Goal: Task Accomplishment & Management: Complete application form

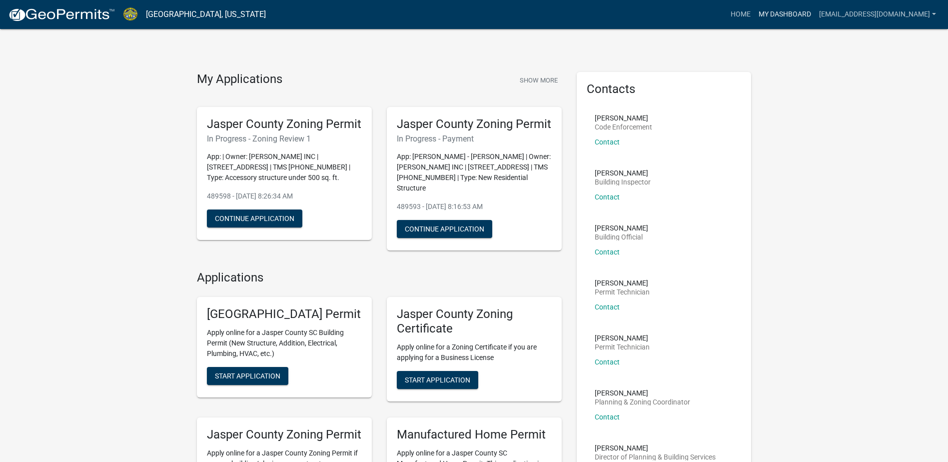
click at [784, 12] on link "My Dashboard" at bounding box center [784, 14] width 60 height 19
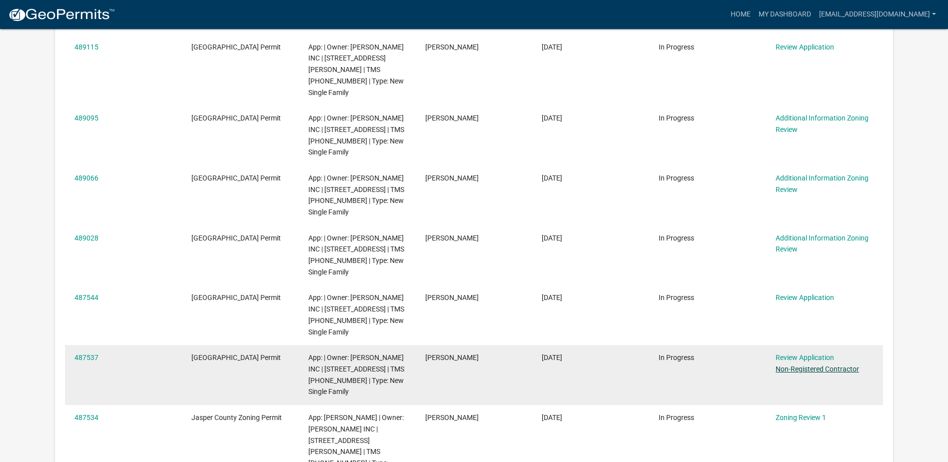
scroll to position [350, 0]
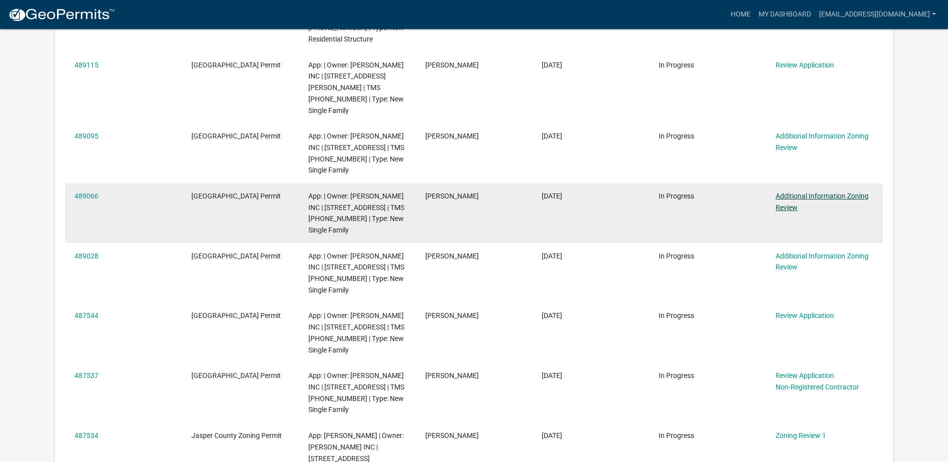
click at [792, 193] on link "Additional Information Zoning Review" at bounding box center [821, 201] width 93 height 19
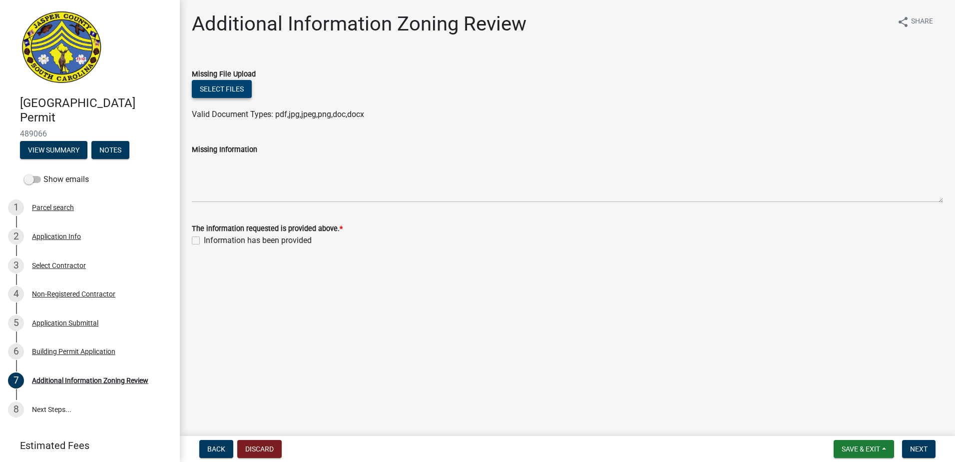
click at [216, 89] on button "Select files" at bounding box center [222, 89] width 60 height 18
click at [244, 92] on button "Select files" at bounding box center [222, 89] width 60 height 18
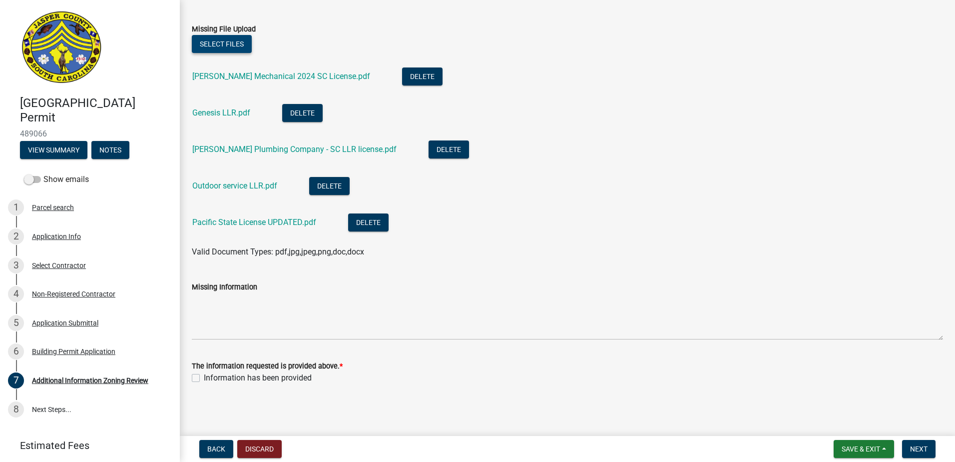
scroll to position [45, 0]
click at [204, 378] on label "Information has been provided" at bounding box center [258, 378] width 108 height 12
click at [204, 378] on input "Information has been provided" at bounding box center [207, 375] width 6 height 6
checkbox input "true"
click at [920, 445] on span "Next" at bounding box center [918, 449] width 17 height 8
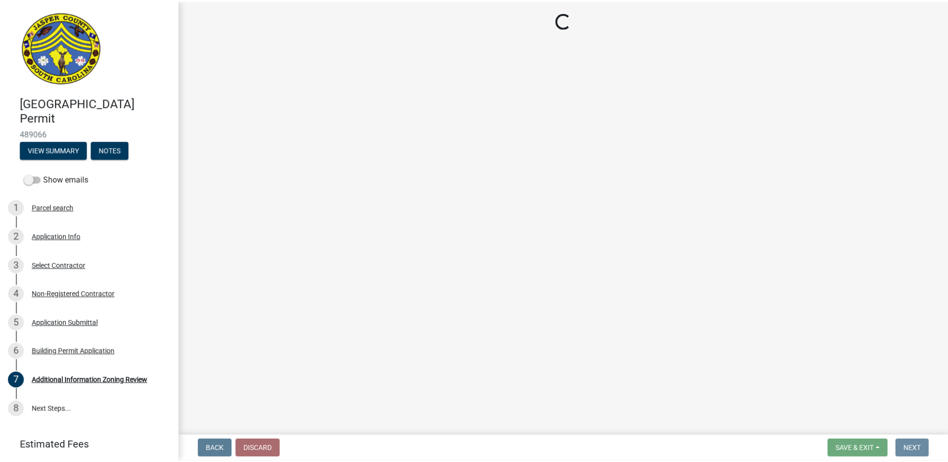
scroll to position [0, 0]
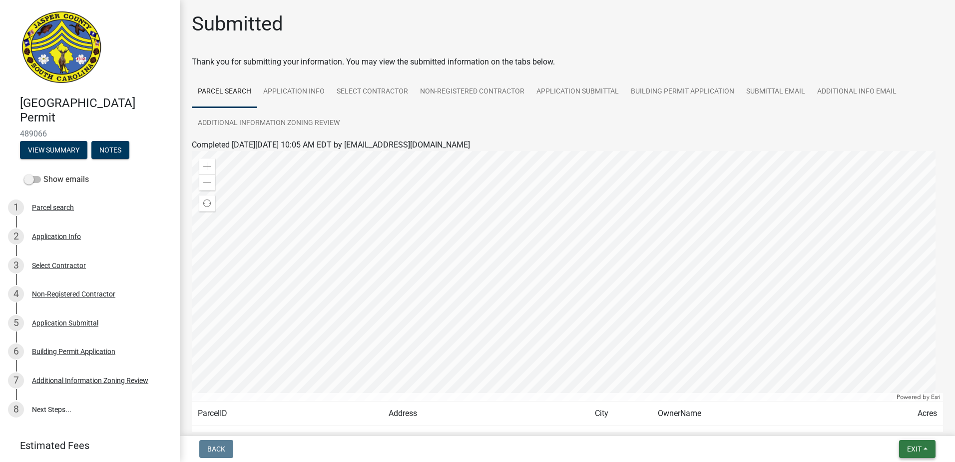
click at [922, 446] on button "Exit" at bounding box center [917, 449] width 36 height 18
click at [890, 426] on button "Save & Exit" at bounding box center [896, 423] width 80 height 24
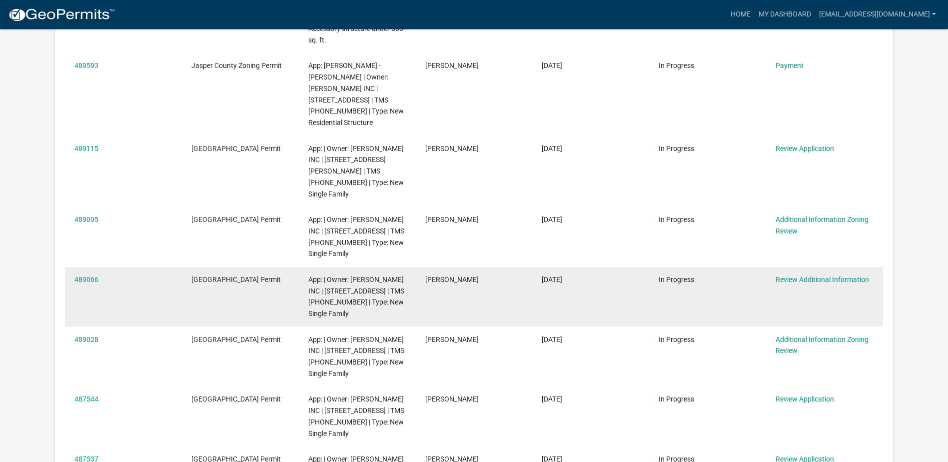
scroll to position [232, 0]
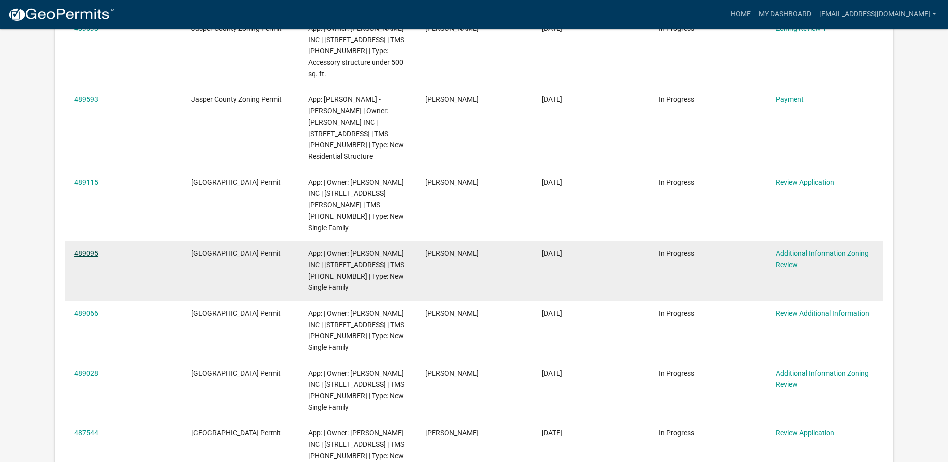
click at [86, 249] on link "489095" at bounding box center [86, 253] width 24 height 8
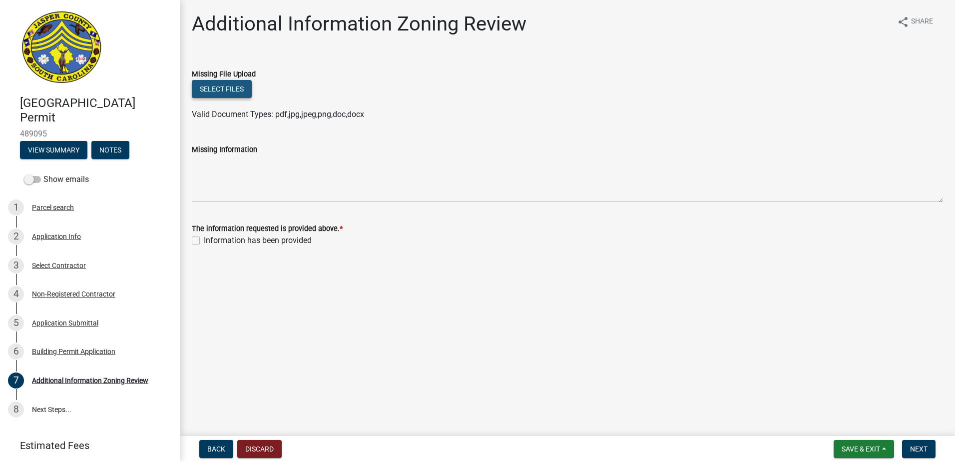
click at [217, 89] on button "Select files" at bounding box center [222, 89] width 60 height 18
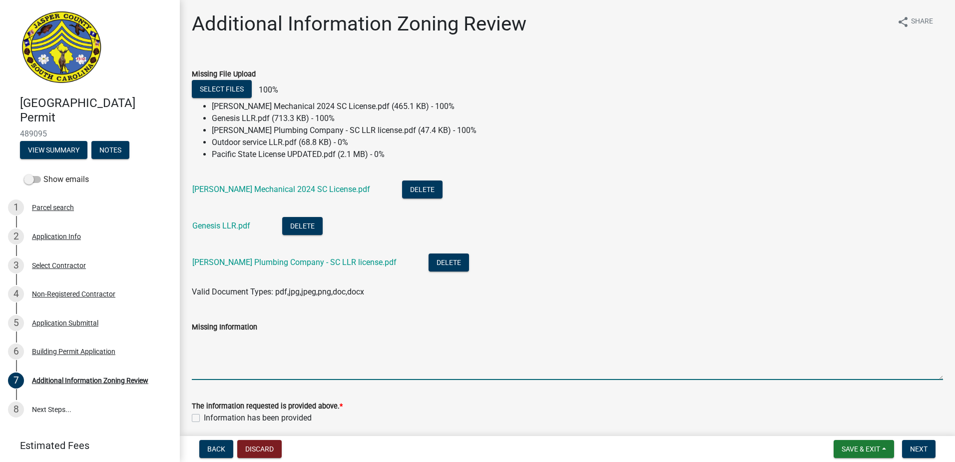
click at [199, 344] on textarea "Missing Information" at bounding box center [567, 356] width 751 height 47
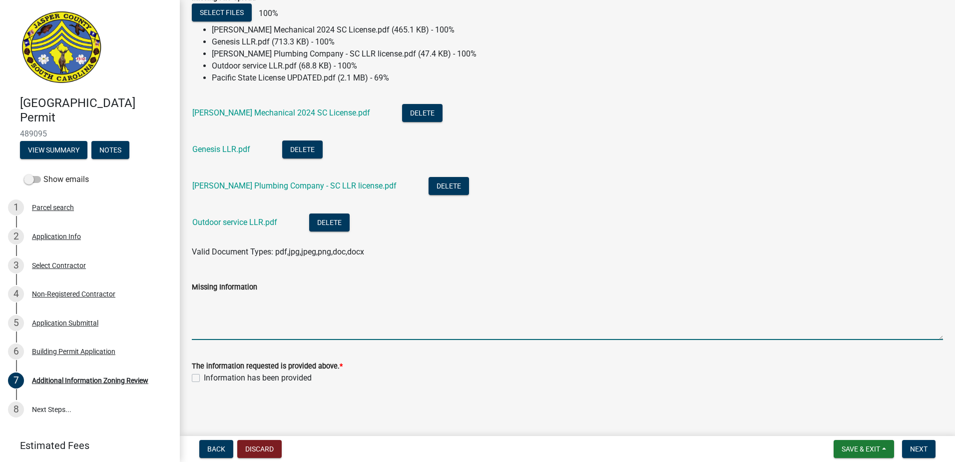
click at [194, 383] on div "Information has been provided" at bounding box center [567, 378] width 751 height 12
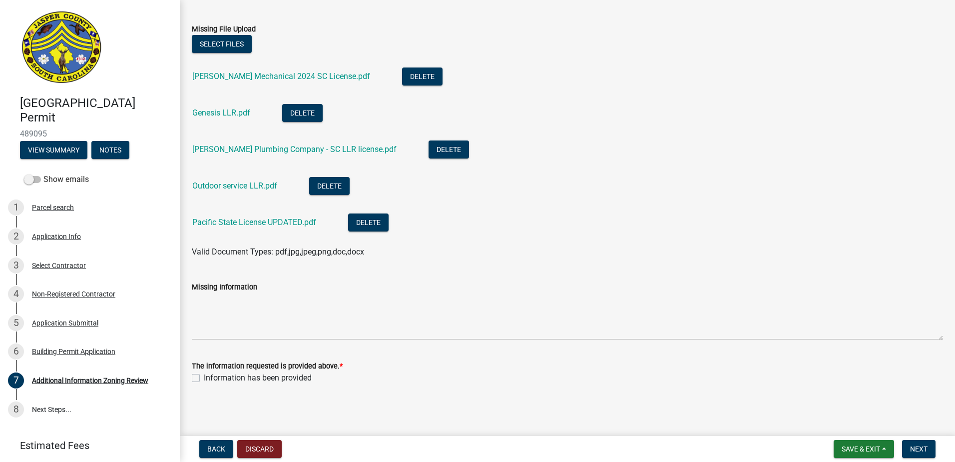
scroll to position [45, 0]
click at [204, 380] on label "Information has been provided" at bounding box center [258, 378] width 108 height 12
click at [204, 378] on input "Information has been provided" at bounding box center [207, 375] width 6 height 6
checkbox input "true"
click at [917, 455] on button "Next" at bounding box center [918, 449] width 33 height 18
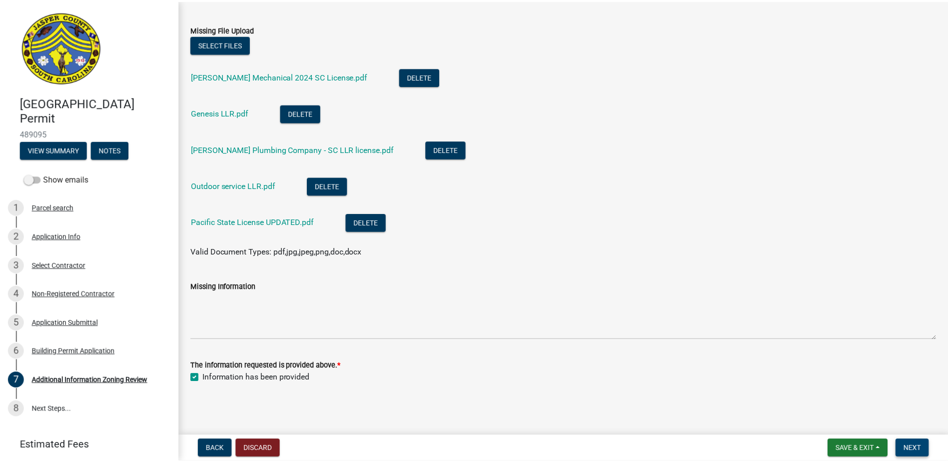
scroll to position [0, 0]
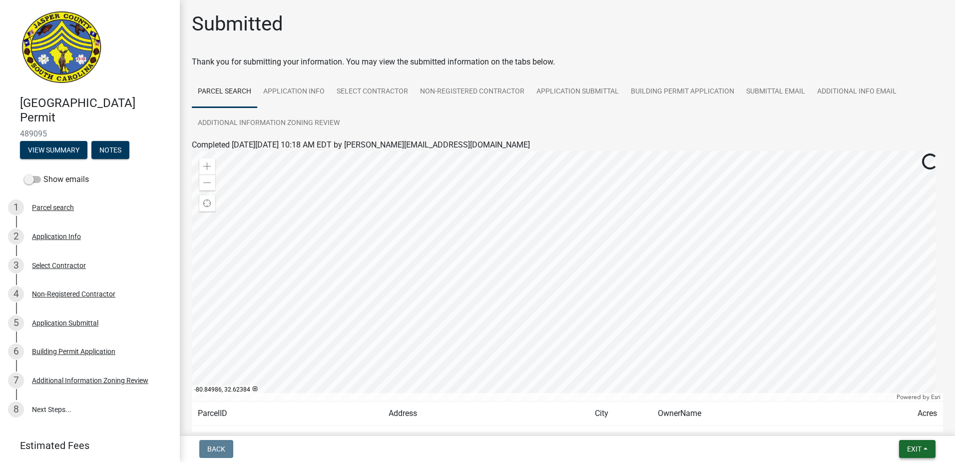
click at [924, 446] on button "Exit" at bounding box center [917, 449] width 36 height 18
click at [896, 423] on button "Save & Exit" at bounding box center [896, 423] width 80 height 24
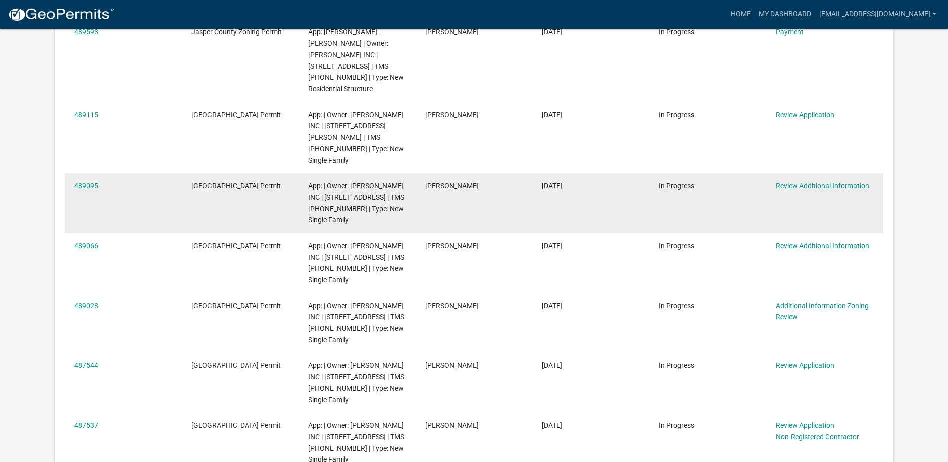
scroll to position [282, 0]
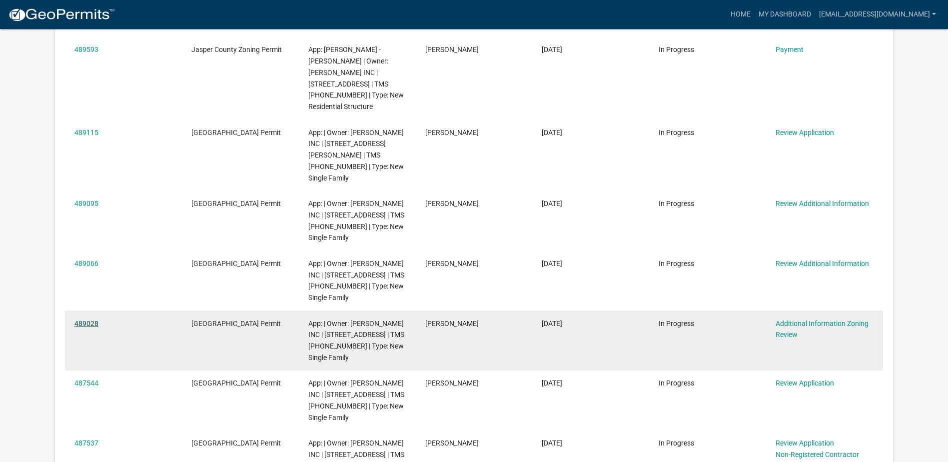
click at [79, 319] on link "489028" at bounding box center [86, 323] width 24 height 8
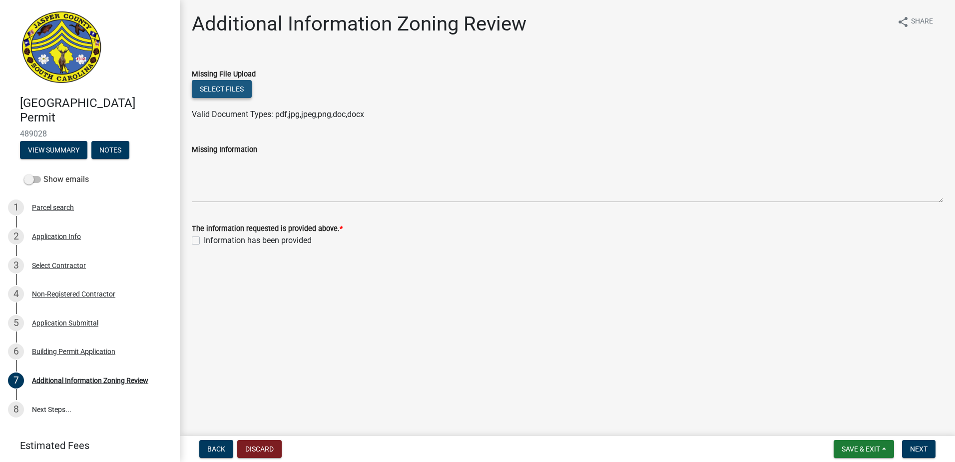
click at [223, 83] on button "Select files" at bounding box center [222, 89] width 60 height 18
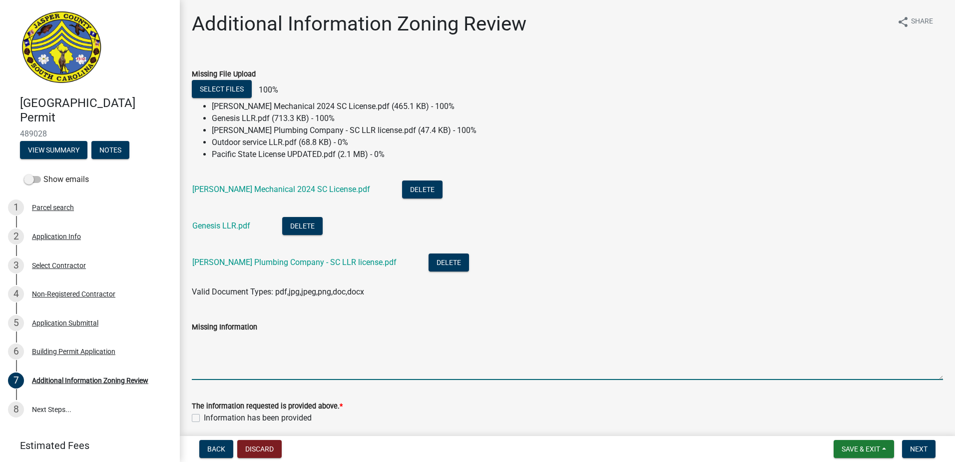
click at [195, 353] on div "Missing Information" at bounding box center [567, 343] width 751 height 73
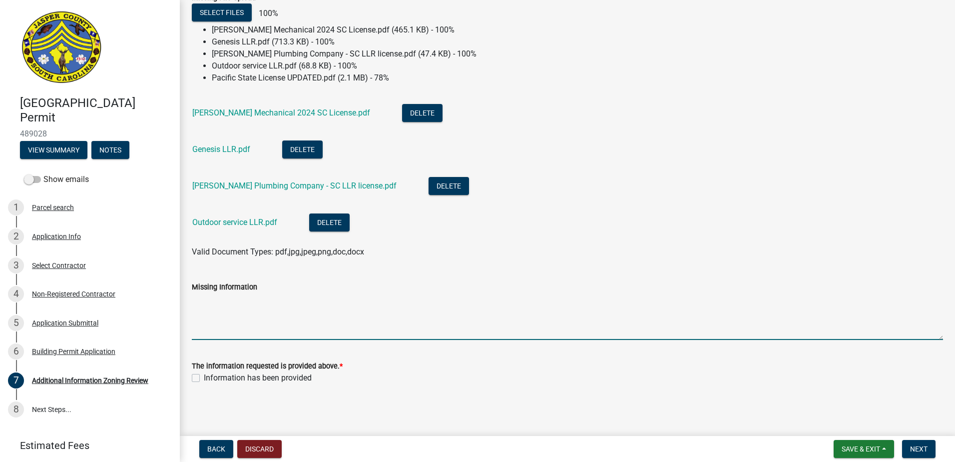
click at [204, 376] on label "Information has been provided" at bounding box center [258, 378] width 108 height 12
click at [204, 376] on input "Information has been provided" at bounding box center [207, 375] width 6 height 6
checkbox input "true"
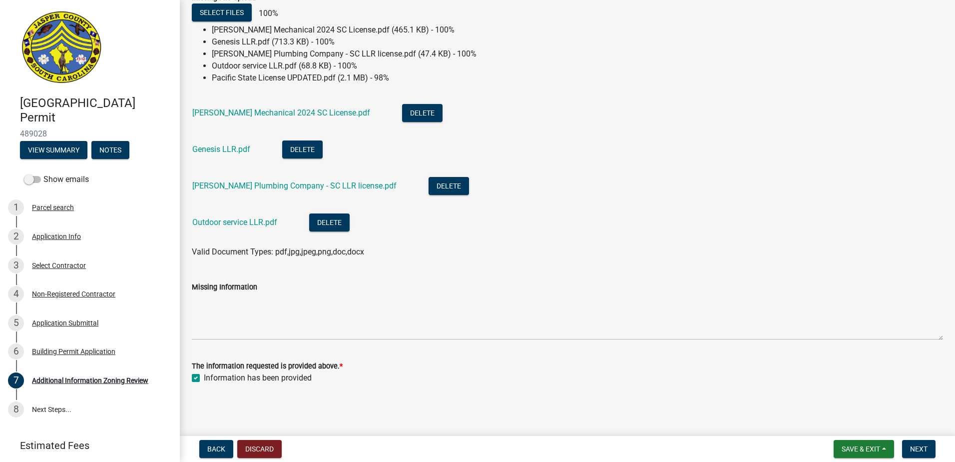
scroll to position [45, 0]
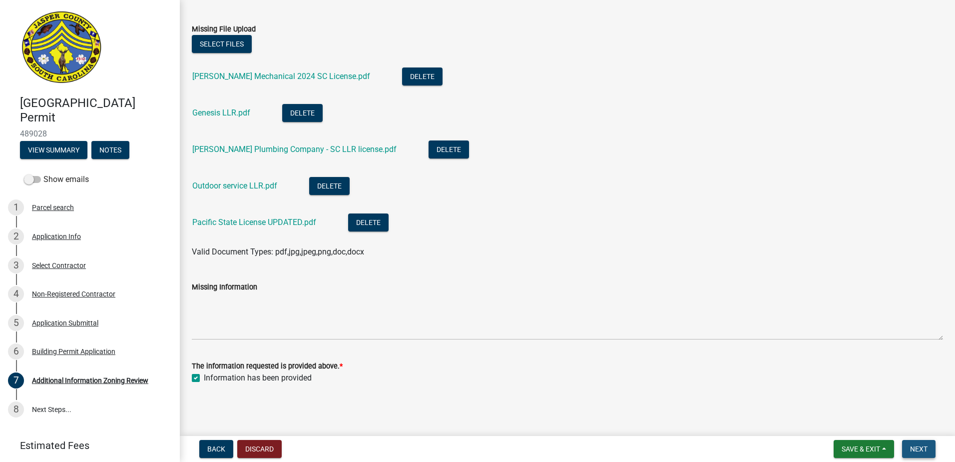
click at [923, 443] on button "Next" at bounding box center [918, 449] width 33 height 18
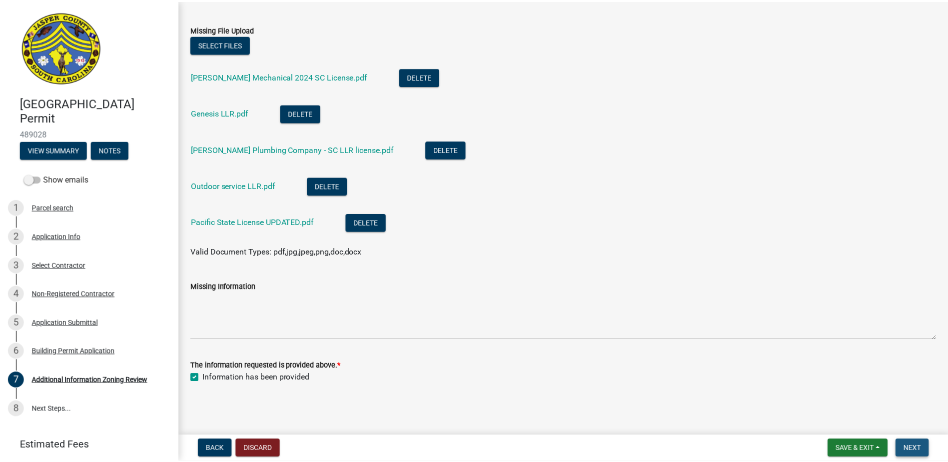
scroll to position [0, 0]
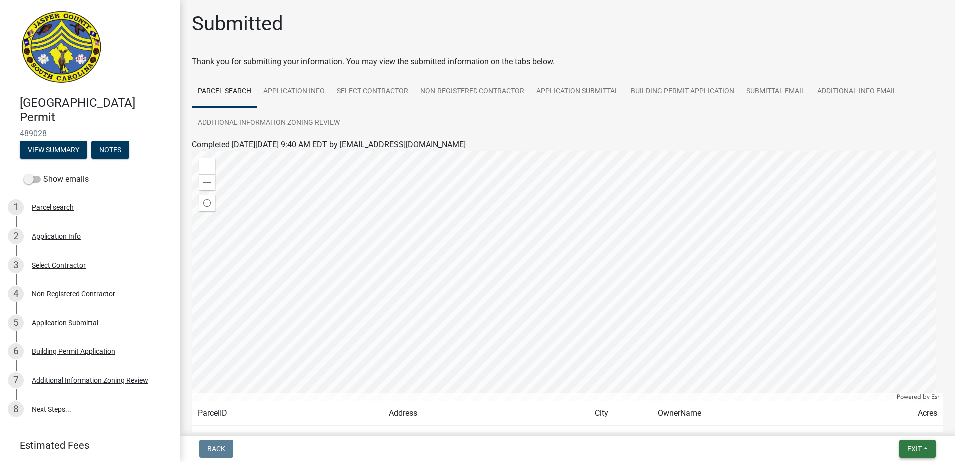
click at [933, 453] on button "Exit" at bounding box center [917, 449] width 36 height 18
click at [897, 423] on button "Save & Exit" at bounding box center [896, 423] width 80 height 24
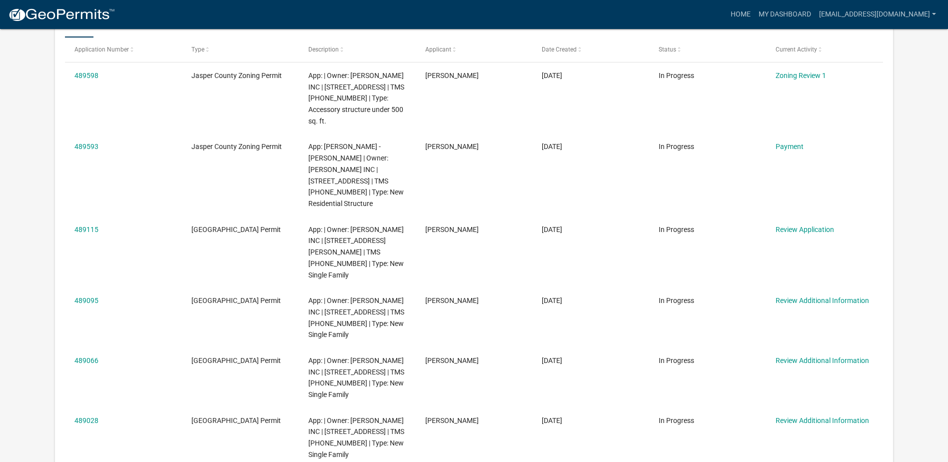
scroll to position [382, 0]
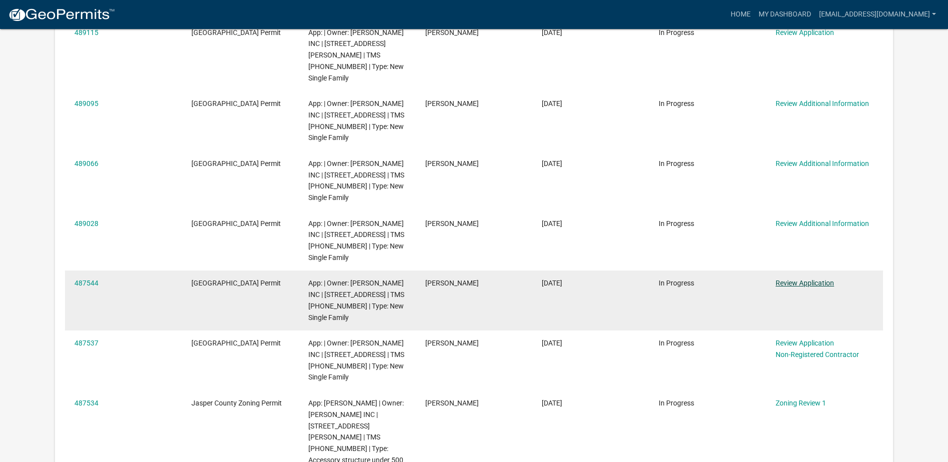
click at [808, 279] on link "Review Application" at bounding box center [804, 283] width 58 height 8
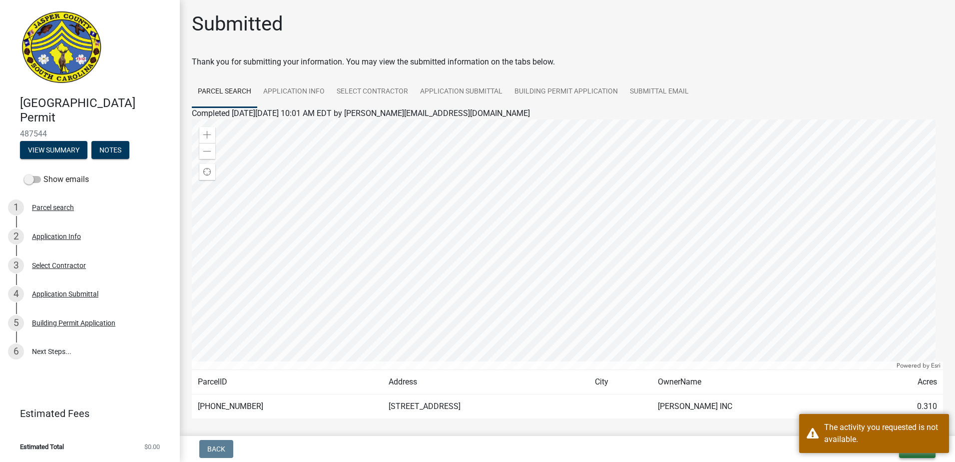
click at [922, 455] on button "Exit" at bounding box center [917, 449] width 36 height 18
click at [895, 417] on div "The activity you requested is not available." at bounding box center [874, 433] width 150 height 39
